Goal: Complete application form: Complete application form

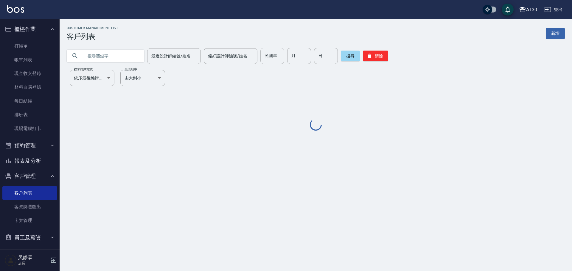
click at [273, 57] on input "民國年" at bounding box center [272, 56] width 24 height 16
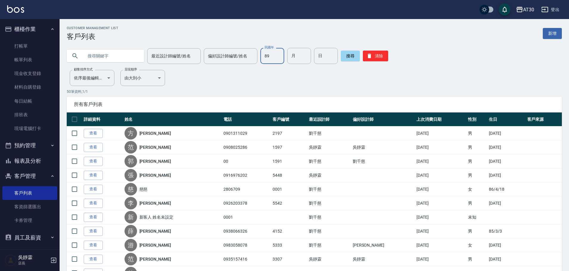
type input "89"
type input "12"
type input "09"
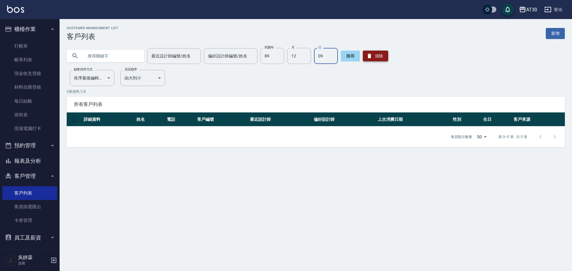
click at [374, 54] on button "清除" at bounding box center [375, 56] width 25 height 11
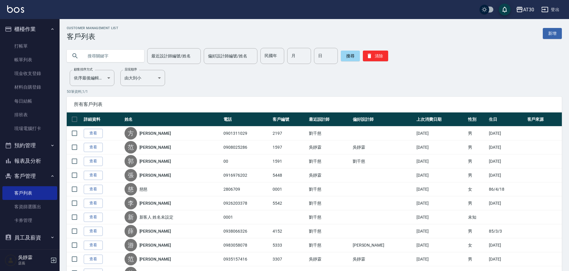
click at [105, 57] on input "text" at bounding box center [111, 56] width 56 height 16
type input "ㄘ"
type input "忘"
type input "汪"
type input "往"
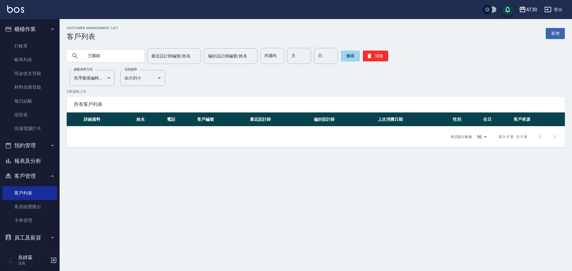
type input "王國銘"
